Goal: Information Seeking & Learning: Find contact information

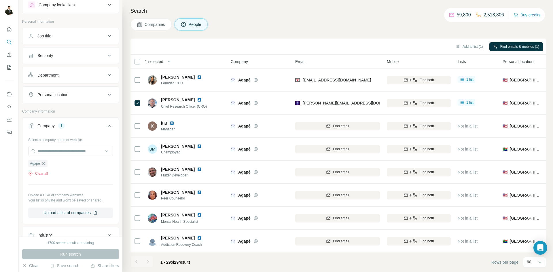
scroll to position [22, 0]
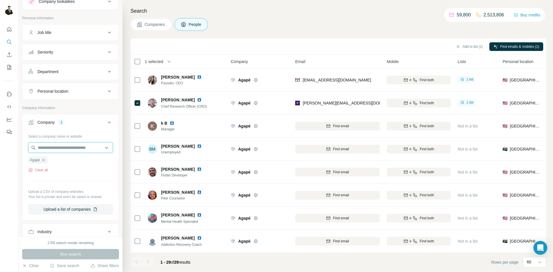
click at [65, 150] on input "text" at bounding box center [70, 147] width 85 height 10
paste input "**********"
type input "**********"
click at [62, 160] on p "Top Tier Authentics" at bounding box center [62, 161] width 34 height 6
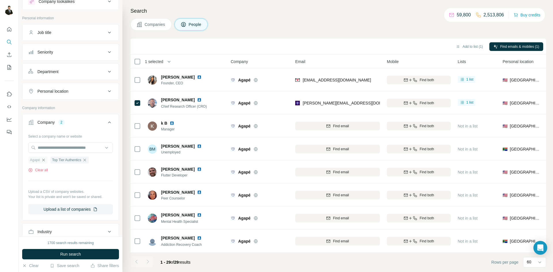
click at [43, 160] on icon "button" at bounding box center [43, 160] width 5 height 5
click at [66, 254] on span "Run search" at bounding box center [70, 254] width 21 height 6
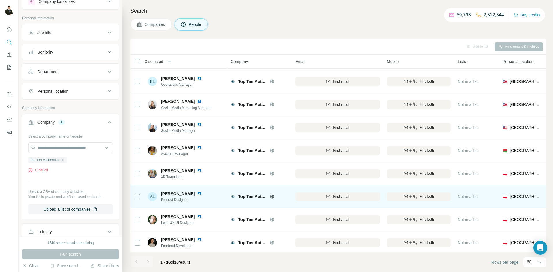
scroll to position [84, 0]
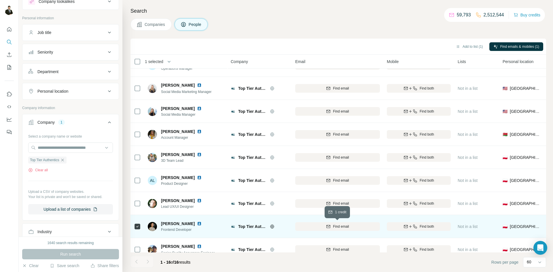
click at [331, 225] on div "Find email" at bounding box center [337, 226] width 85 height 5
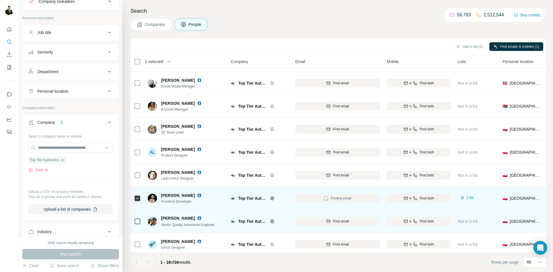
scroll to position [113, 0]
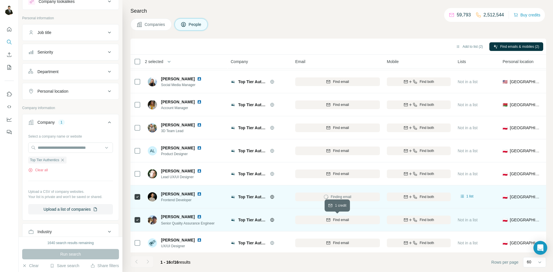
click at [337, 221] on span "Find email" at bounding box center [341, 219] width 16 height 5
click at [419, 199] on span "Find both" at bounding box center [426, 196] width 14 height 5
click at [419, 220] on span "Find both" at bounding box center [426, 219] width 14 height 5
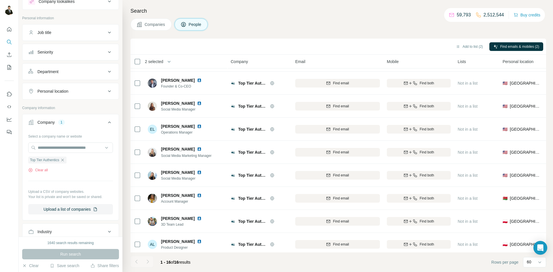
scroll to position [20, 0]
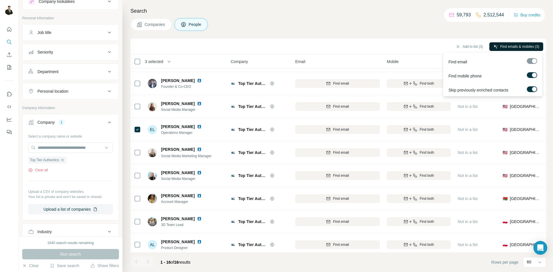
click at [516, 46] on span "Find emails & mobiles (3)" at bounding box center [519, 46] width 39 height 5
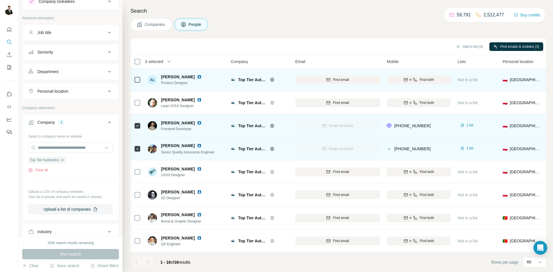
scroll to position [0, 0]
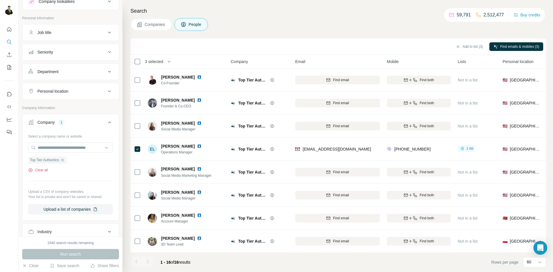
click at [43, 169] on button "Clear all" at bounding box center [38, 170] width 20 height 5
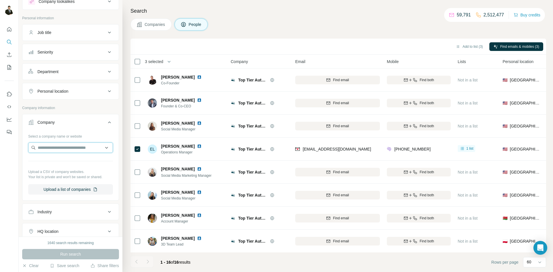
click at [46, 150] on input "text" at bounding box center [70, 147] width 85 height 10
type input "**********"
click at [57, 159] on p "Wondermind" at bounding box center [59, 161] width 28 height 6
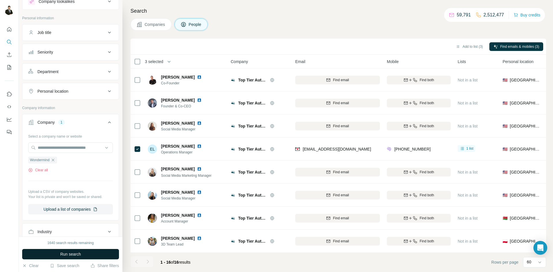
click at [74, 255] on span "Run search" at bounding box center [70, 254] width 21 height 6
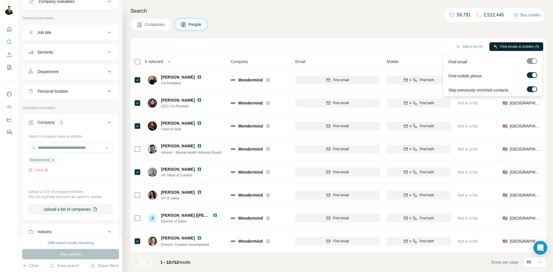
click at [505, 43] on button "Find emails & mobiles (5)" at bounding box center [516, 46] width 54 height 9
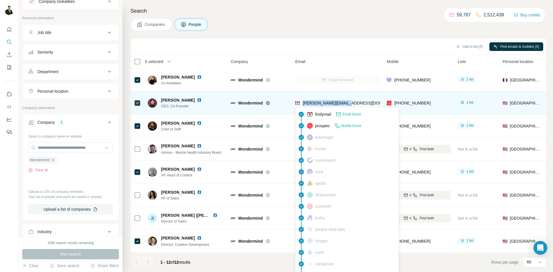
drag, startPoint x: 359, startPoint y: 104, endPoint x: 303, endPoint y: 104, distance: 55.8
click at [303, 104] on div "[PERSON_NAME][EMAIL_ADDRESS][DOMAIN_NAME]" at bounding box center [337, 103] width 85 height 16
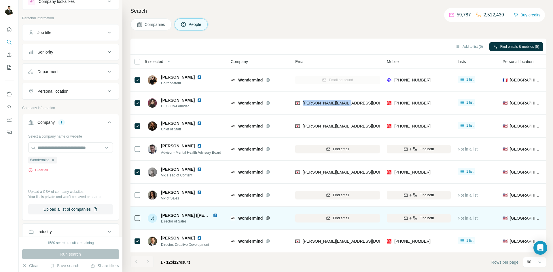
copy span "[PERSON_NAME][EMAIL_ADDRESS][DOMAIN_NAME]"
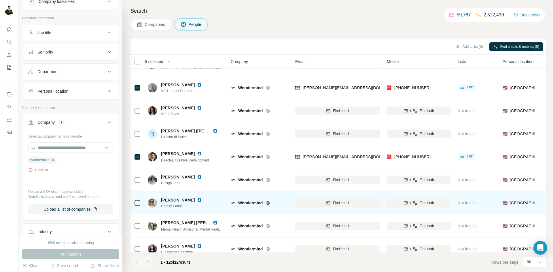
scroll to position [92, 0]
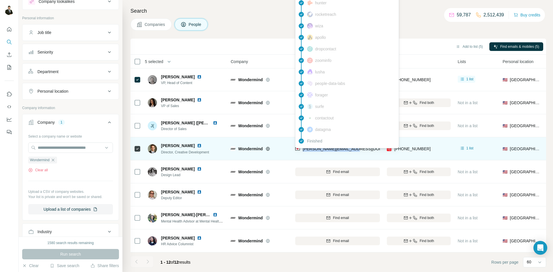
drag, startPoint x: 360, startPoint y: 150, endPoint x: 302, endPoint y: 151, distance: 57.6
click at [302, 151] on div "[PERSON_NAME][EMAIL_ADDRESS][DOMAIN_NAME]" at bounding box center [337, 149] width 85 height 16
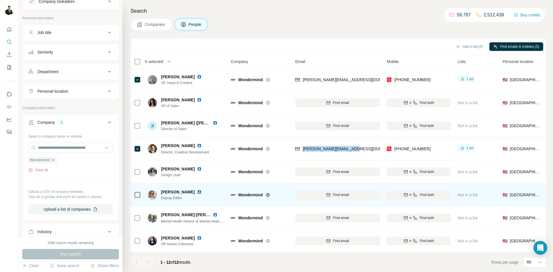
copy span "[PERSON_NAME][EMAIL_ADDRESS][DOMAIN_NAME]"
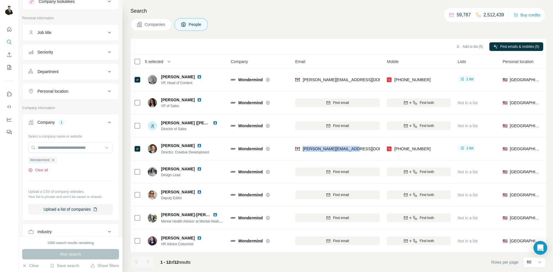
click at [46, 170] on button "Clear all" at bounding box center [38, 170] width 20 height 5
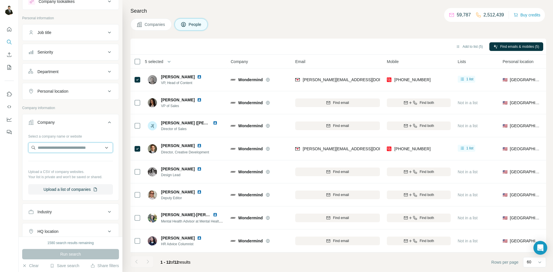
click at [56, 147] on input "text" at bounding box center [70, 147] width 85 height 10
type input "**********"
click at [56, 159] on p "Top Tier Authentics" at bounding box center [62, 161] width 34 height 6
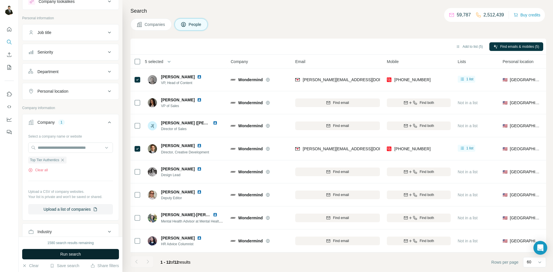
click at [64, 255] on span "Run search" at bounding box center [70, 254] width 21 height 6
